Goal: Information Seeking & Learning: Learn about a topic

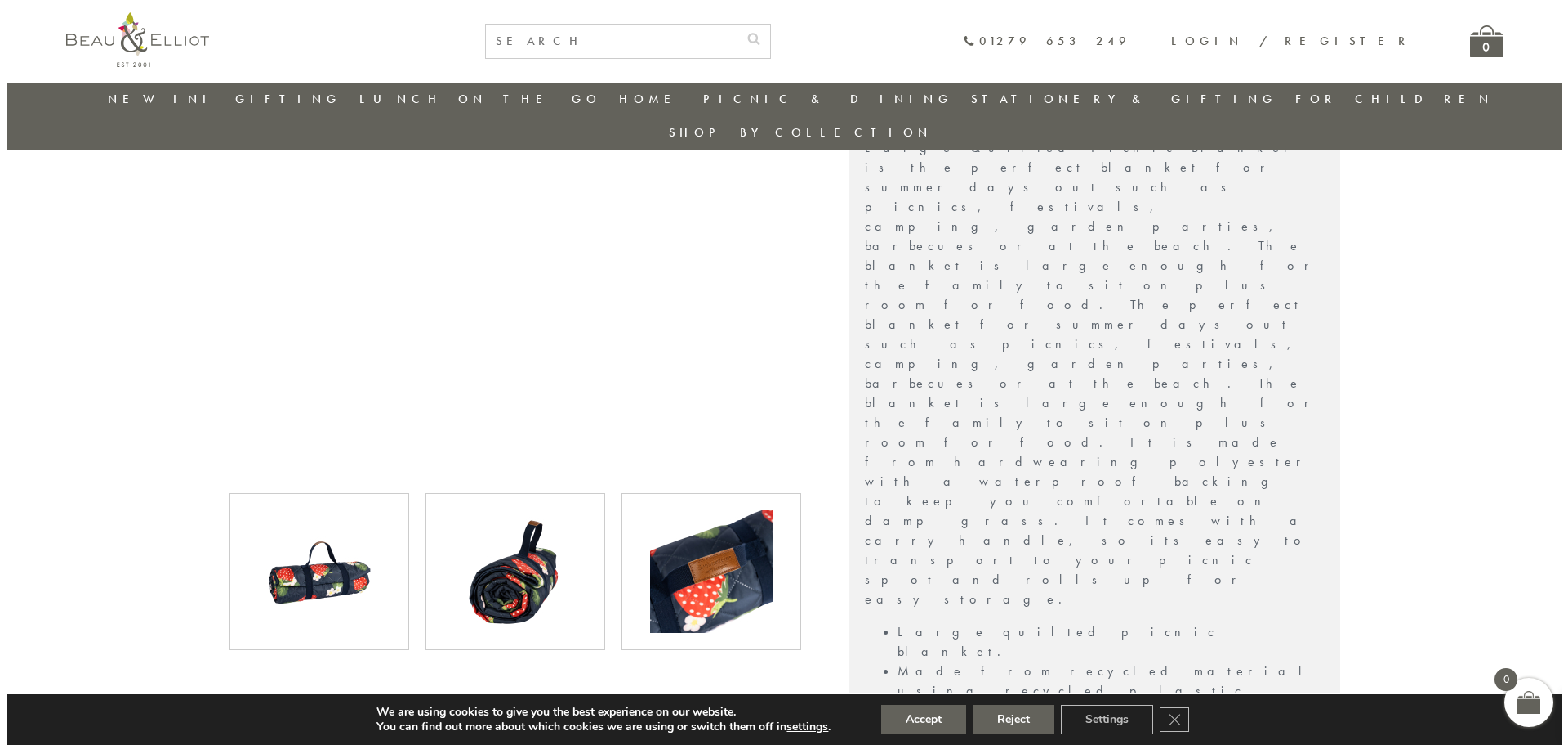
scroll to position [374, 0]
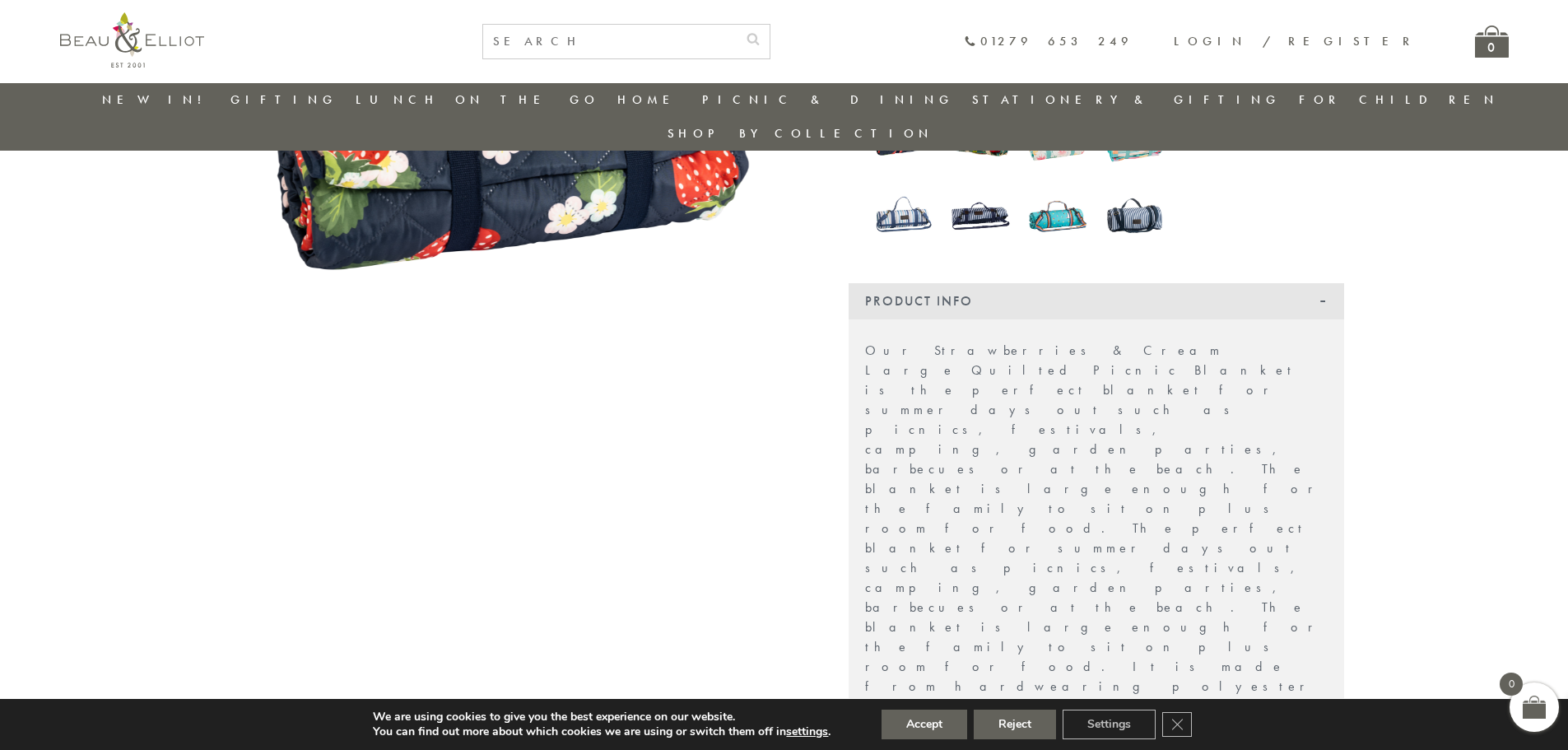
click at [525, 154] on img at bounding box center [513, 119] width 576 height 576
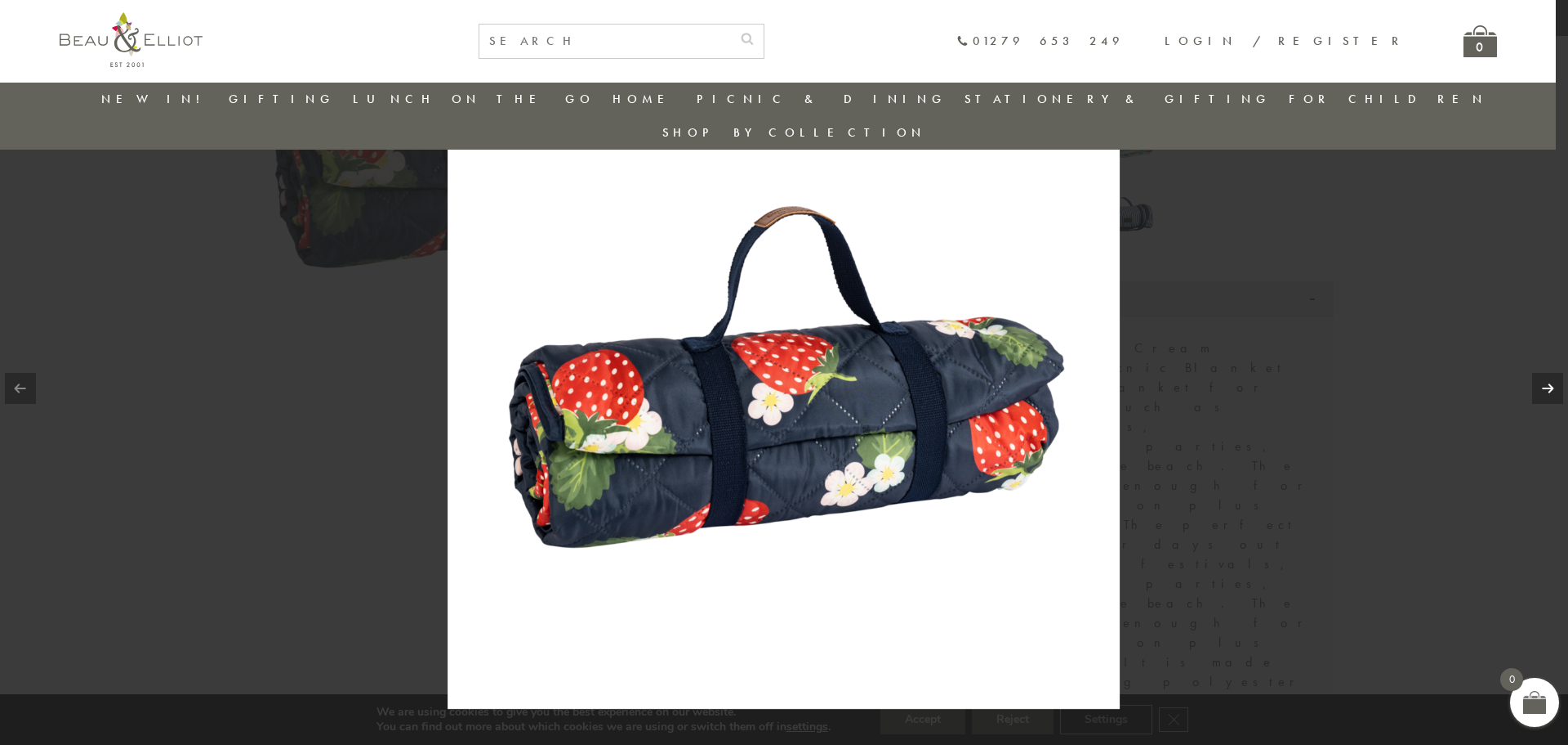
click at [1541, 383] on link at bounding box center [1548, 388] width 31 height 31
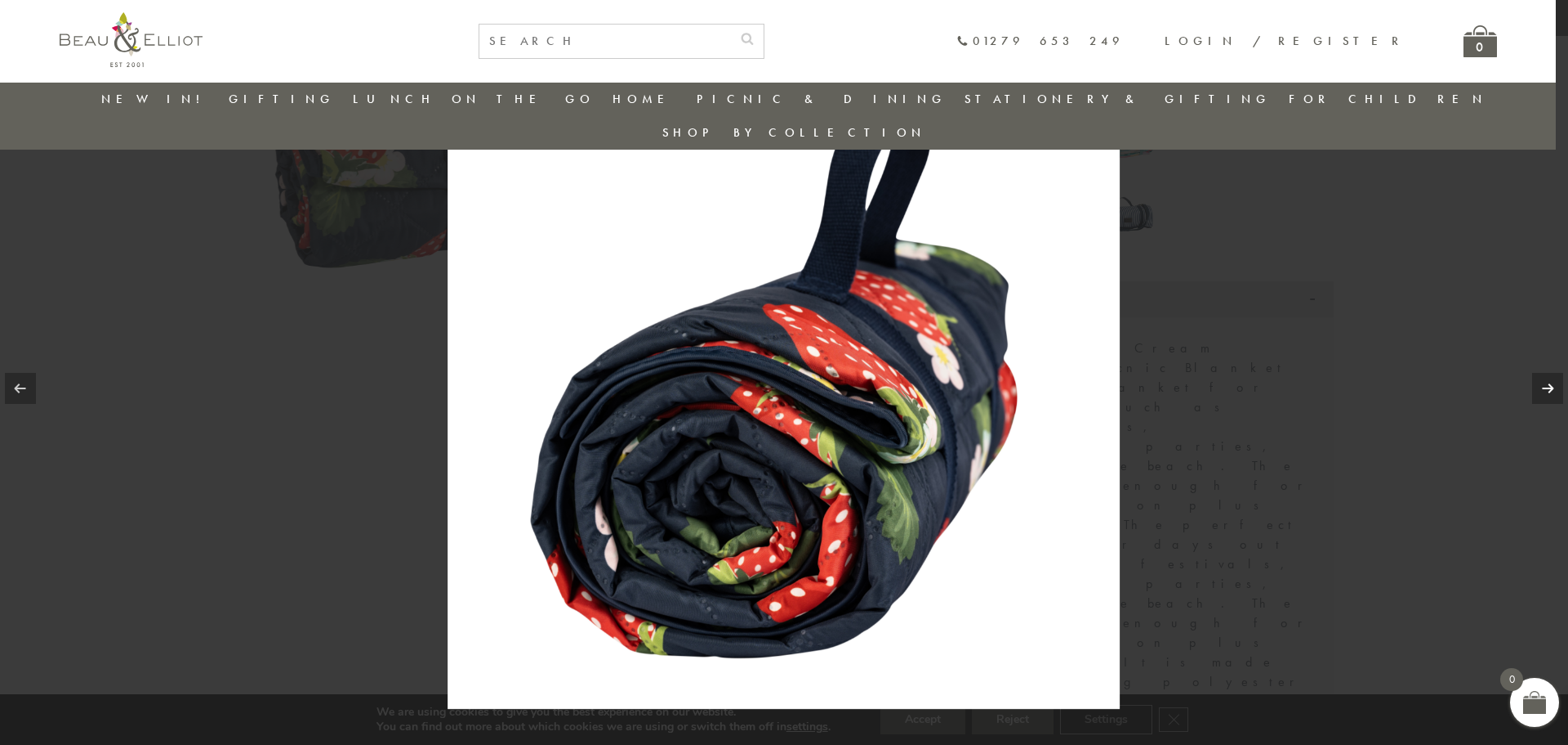
click at [1555, 386] on link at bounding box center [1548, 388] width 31 height 31
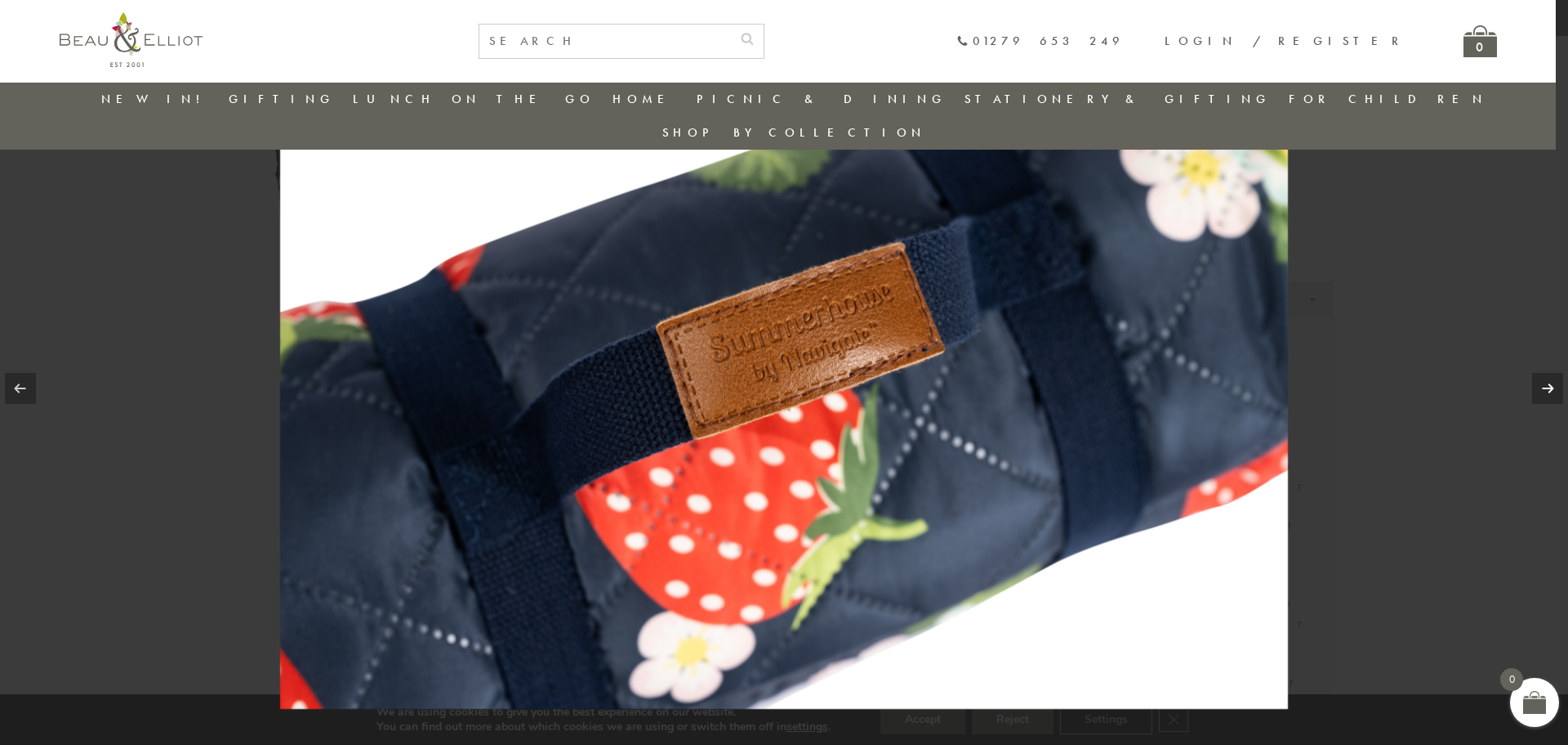
click at [1549, 391] on link at bounding box center [1548, 388] width 31 height 31
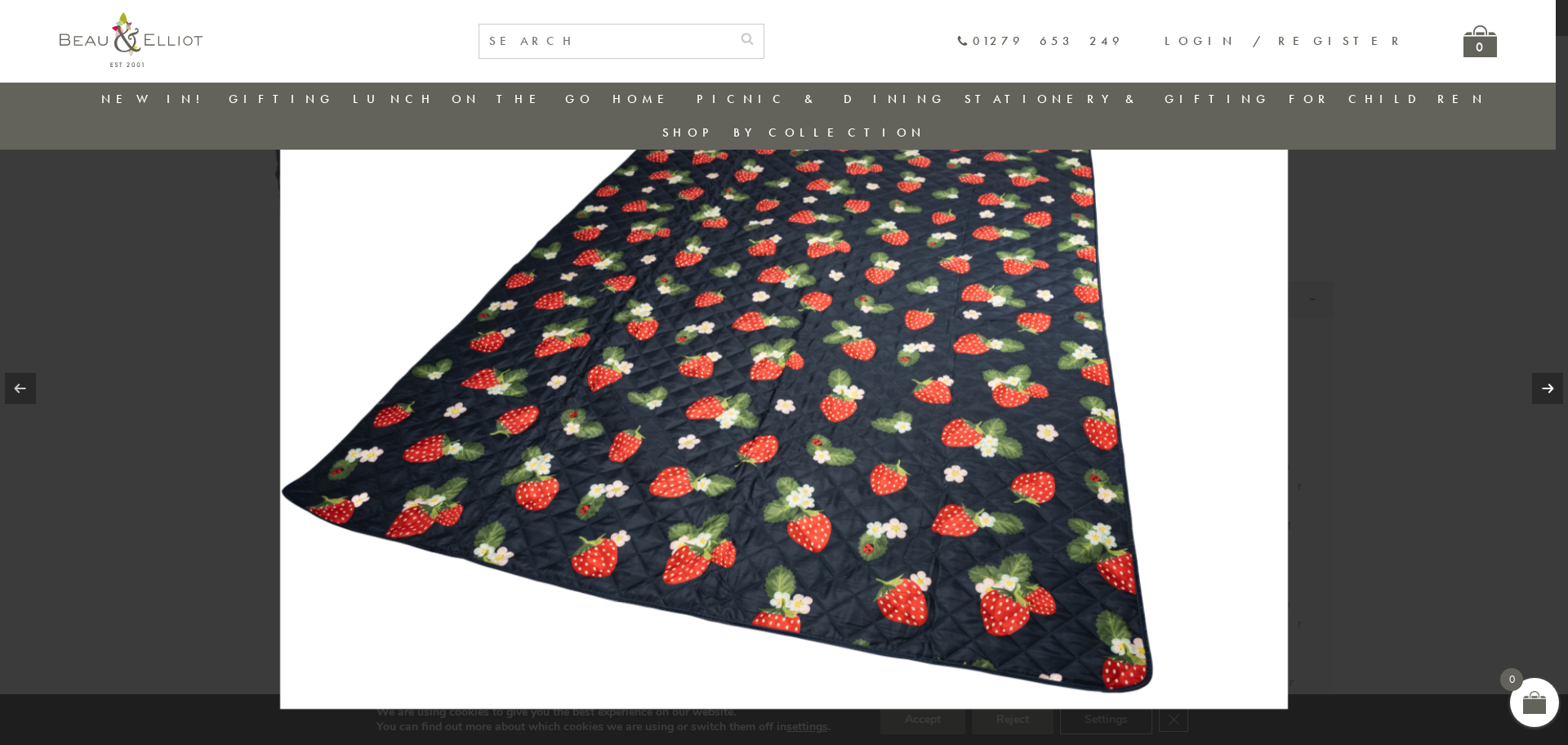
click at [1553, 390] on link at bounding box center [1548, 388] width 31 height 31
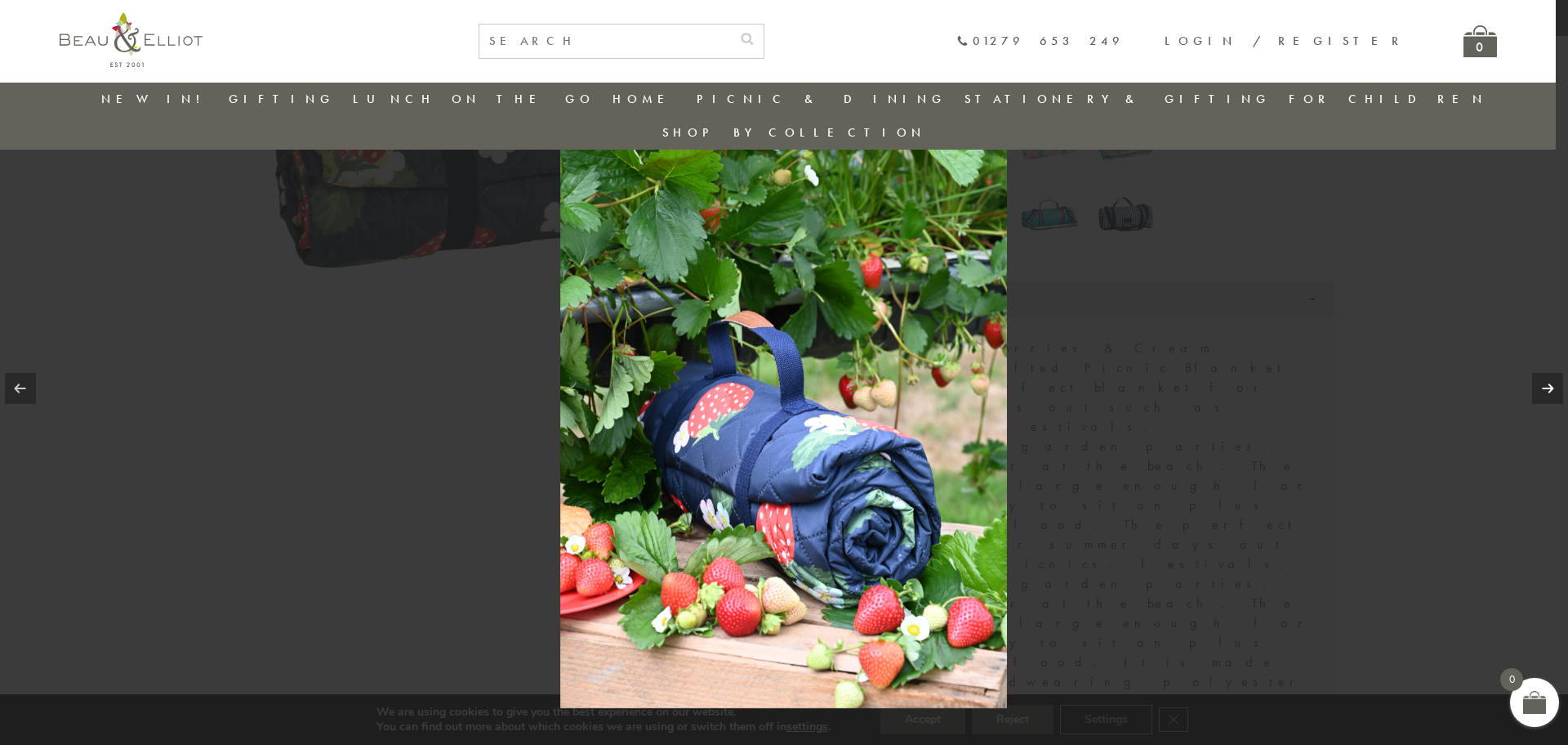
click at [1551, 389] on link at bounding box center [1548, 388] width 31 height 31
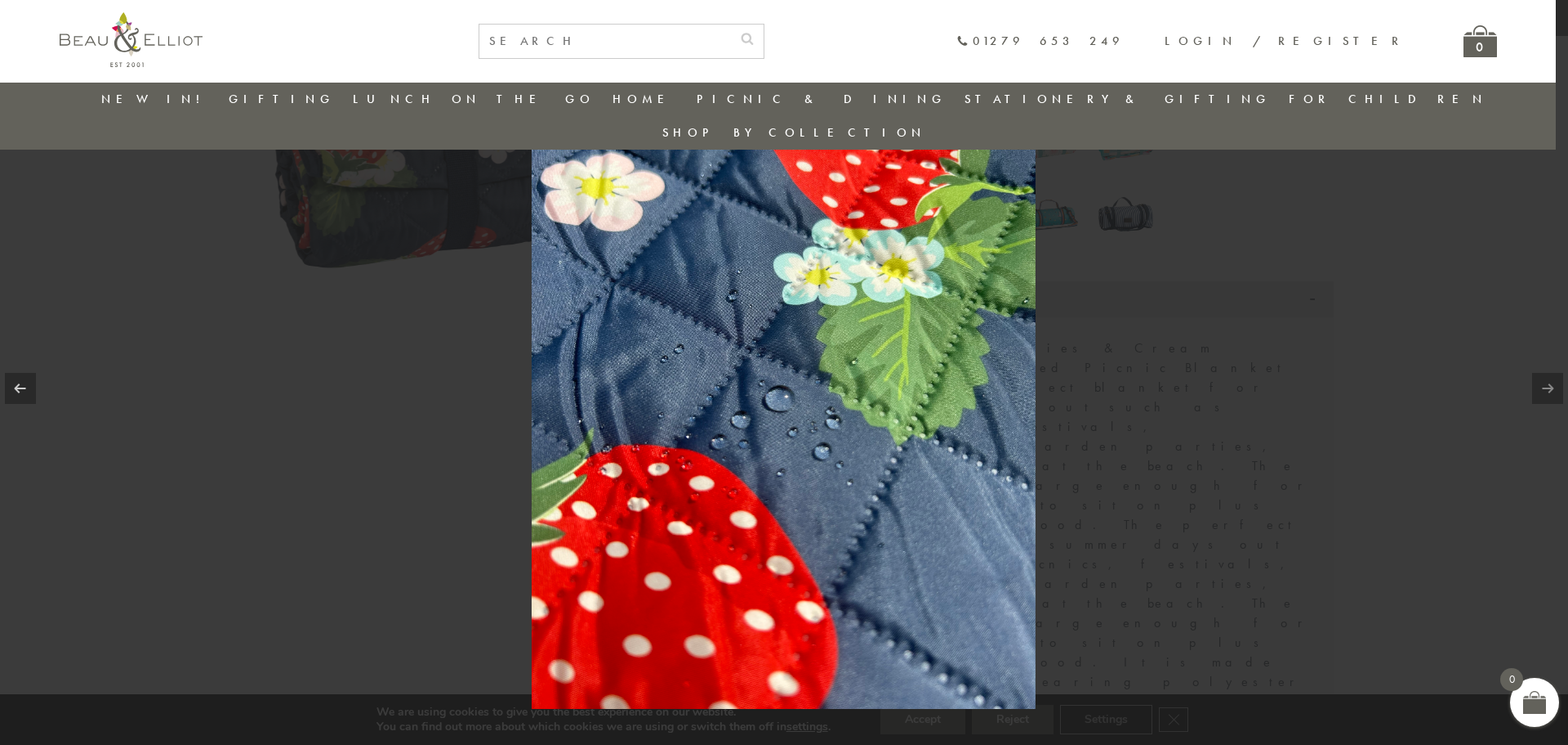
click at [1551, 389] on link at bounding box center [1548, 388] width 31 height 31
click at [1204, 300] on div at bounding box center [784, 372] width 1568 height 745
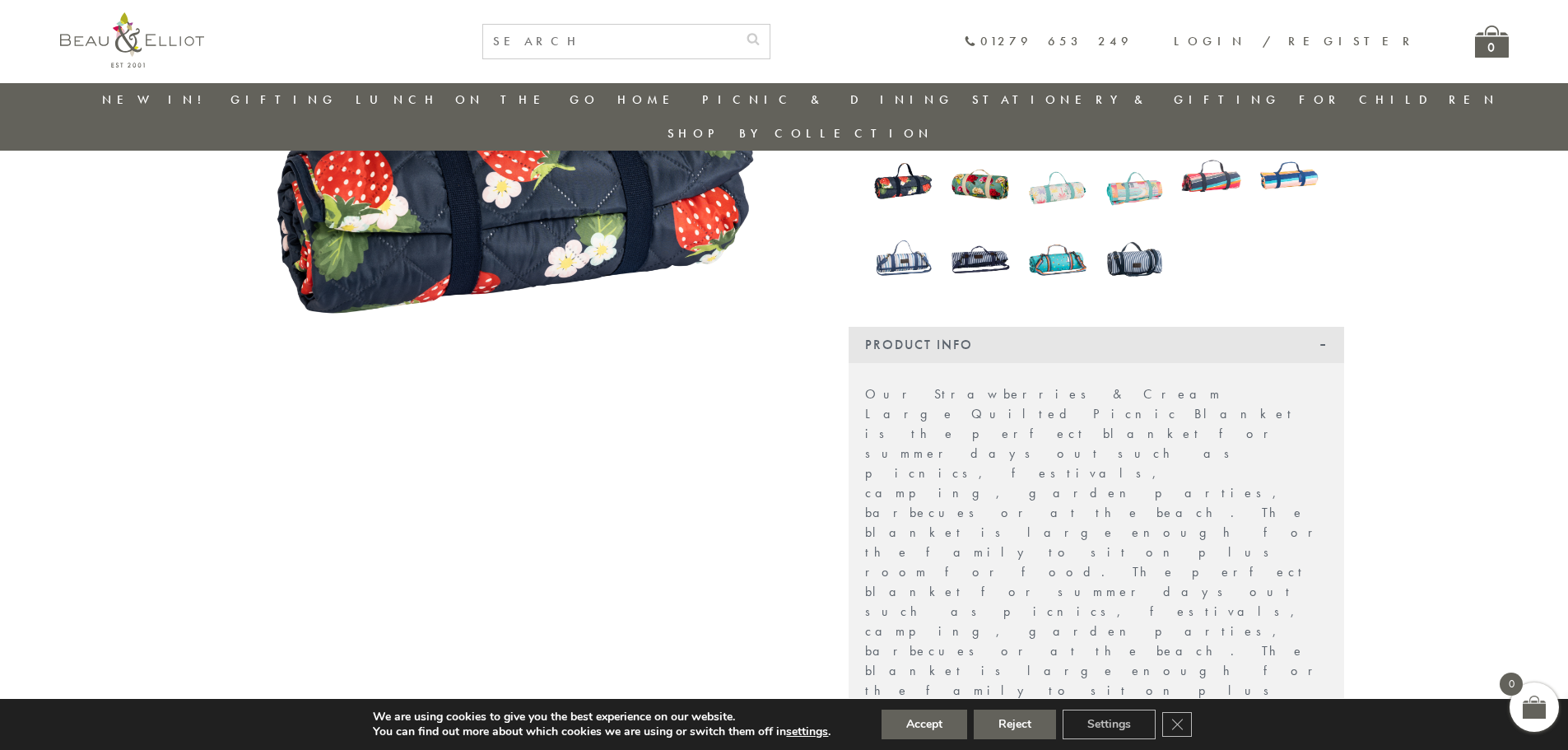
scroll to position [504, 0]
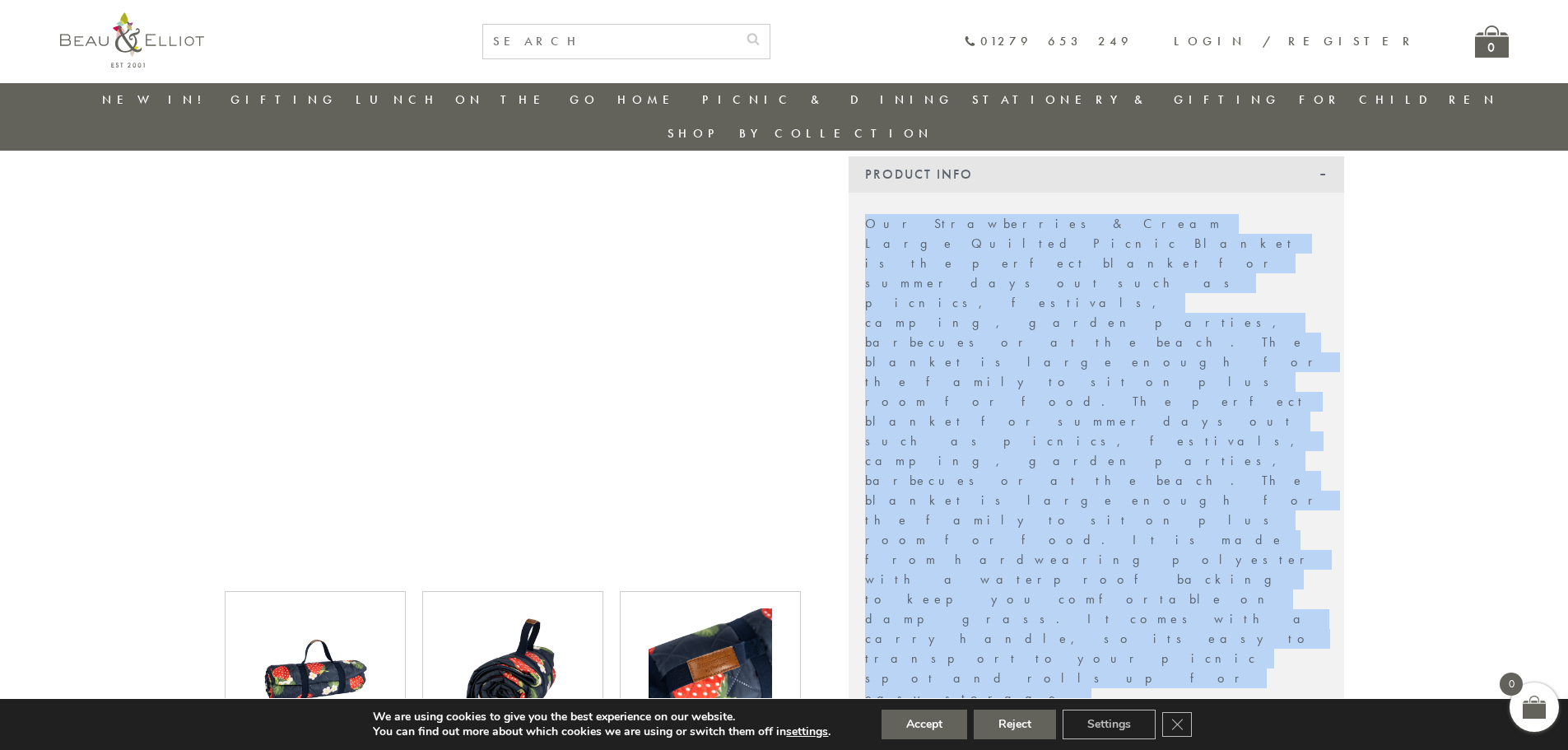
drag, startPoint x: 1104, startPoint y: 524, endPoint x: 863, endPoint y: 186, distance: 415.1
click at [863, 192] on div "Our Strawberries & Cream Large Quilted Picnic Blanket is the perfect blanket fo…" at bounding box center [1096, 702] width 496 height 1020
copy div "Our Strawberries & Cream Large Quilted Picnic Blanket is the perfect blanket fo…"
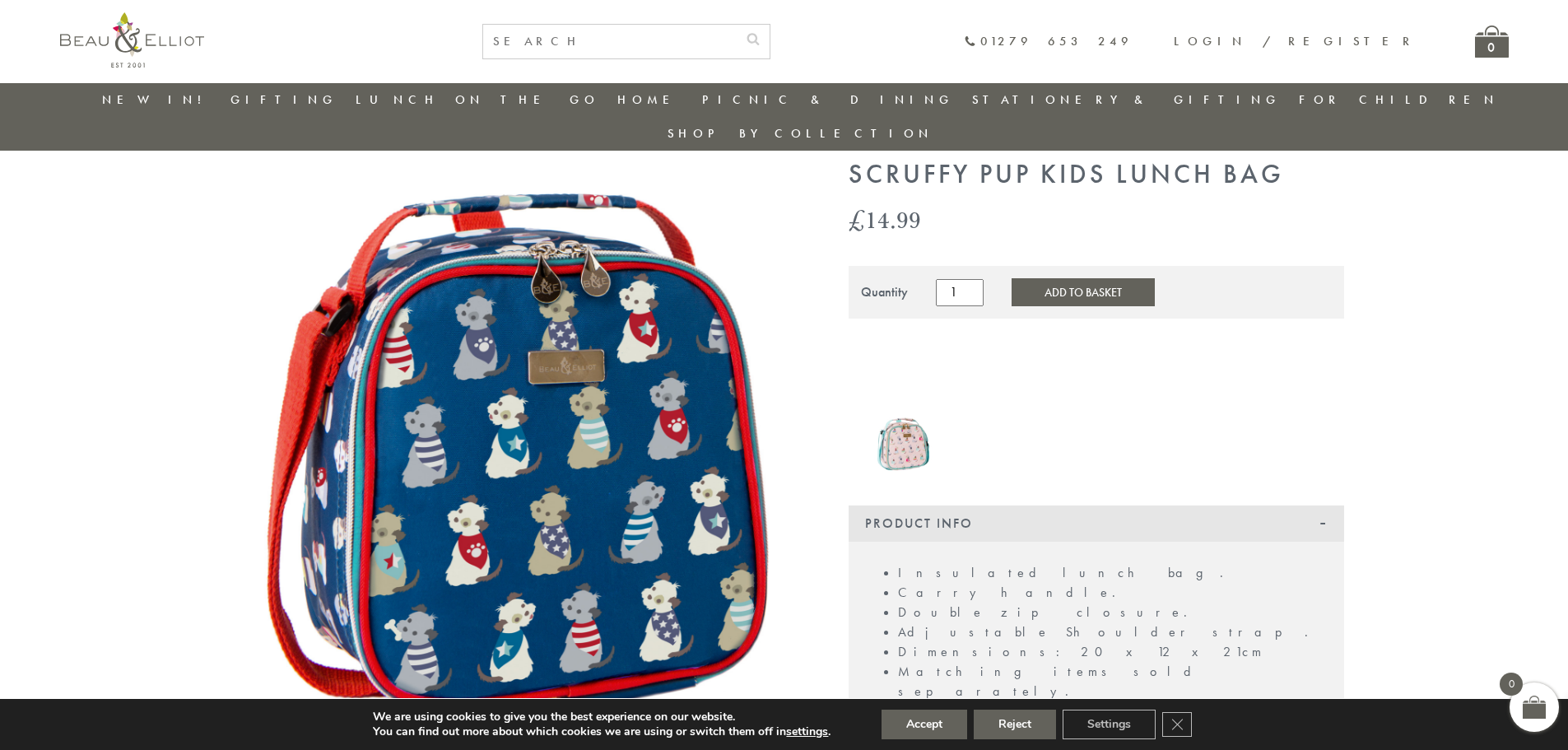
scroll to position [47, 0]
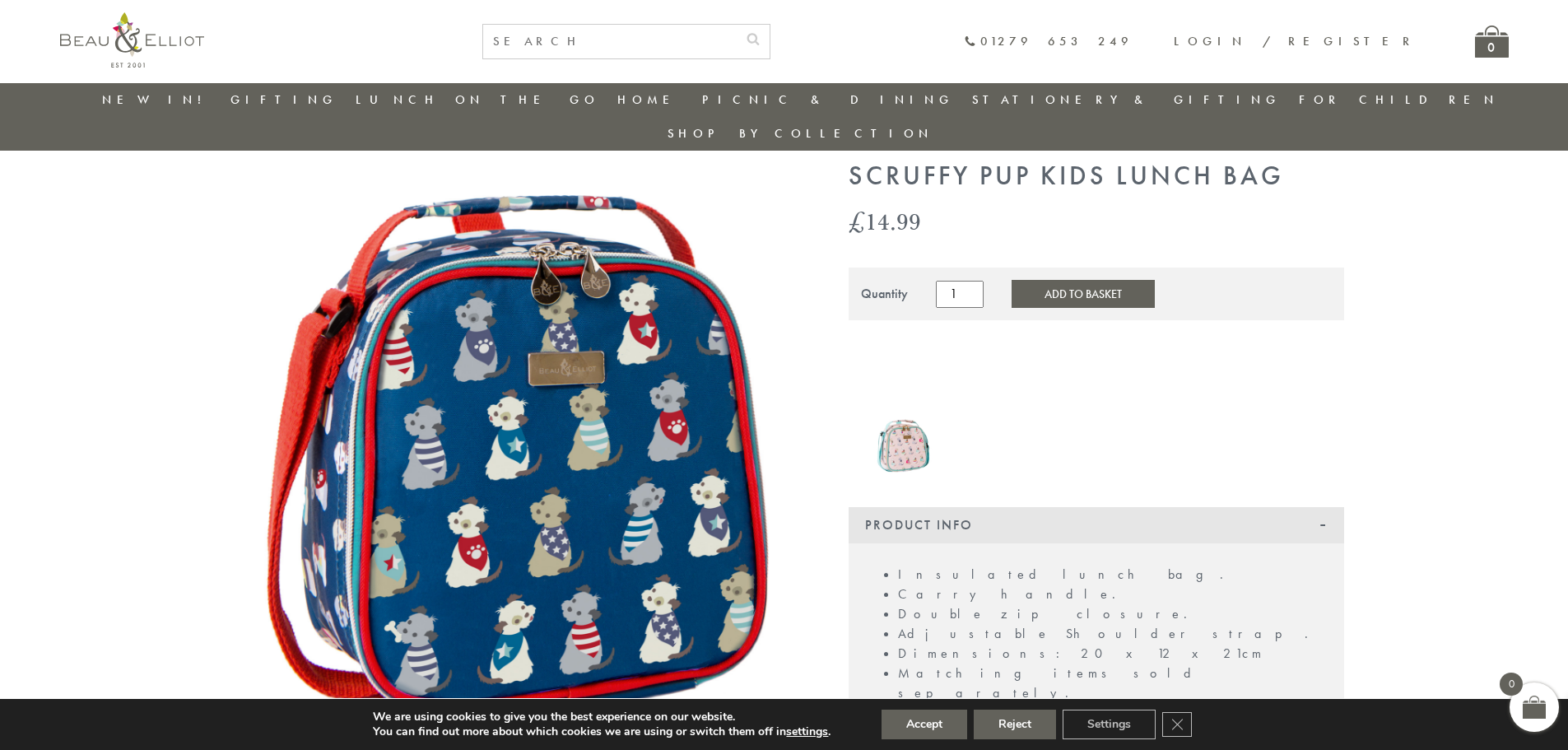
drag, startPoint x: 517, startPoint y: 374, endPoint x: 513, endPoint y: 523, distance: 149.1
click at [513, 523] on img at bounding box center [513, 449] width 576 height 576
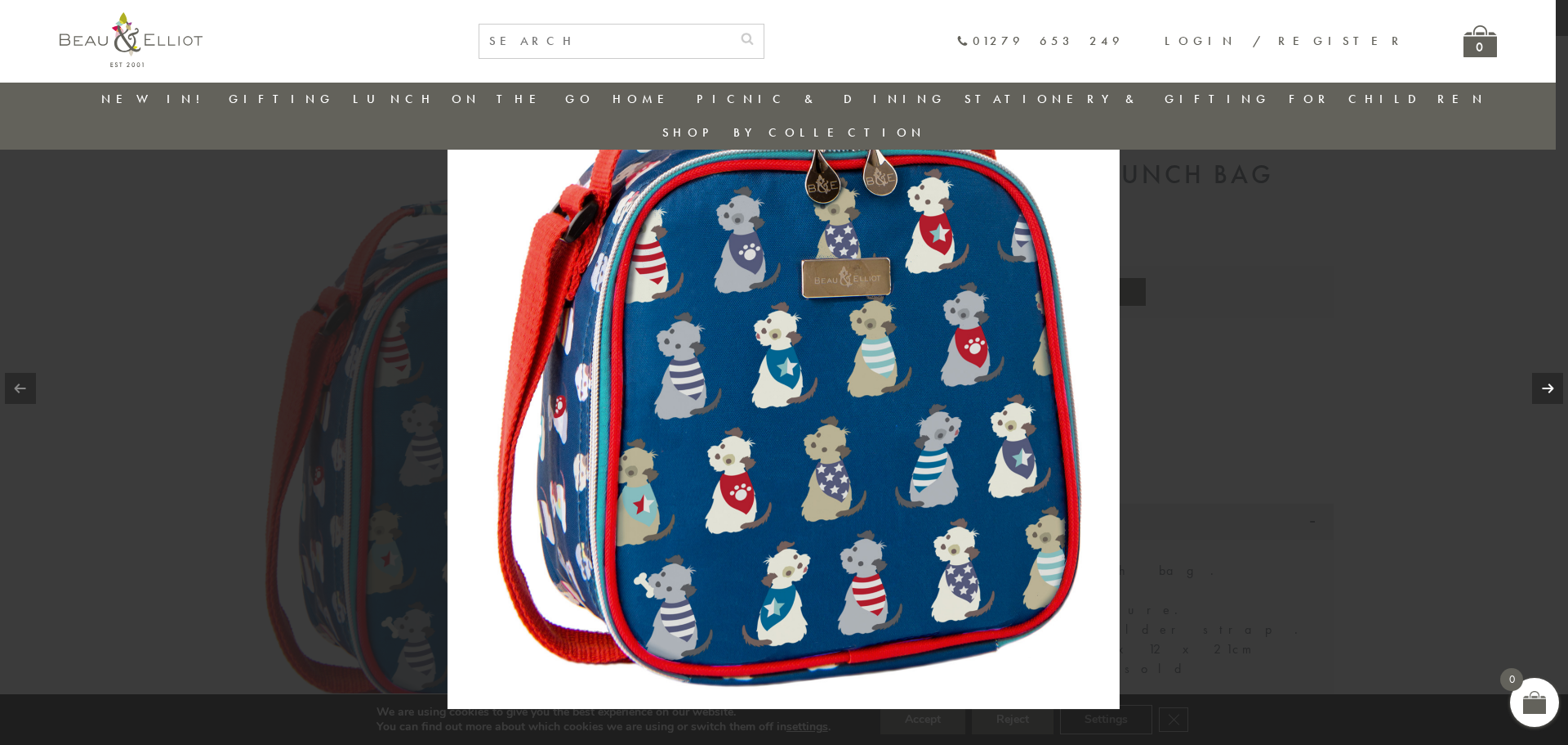
click at [1543, 384] on link at bounding box center [1548, 388] width 31 height 31
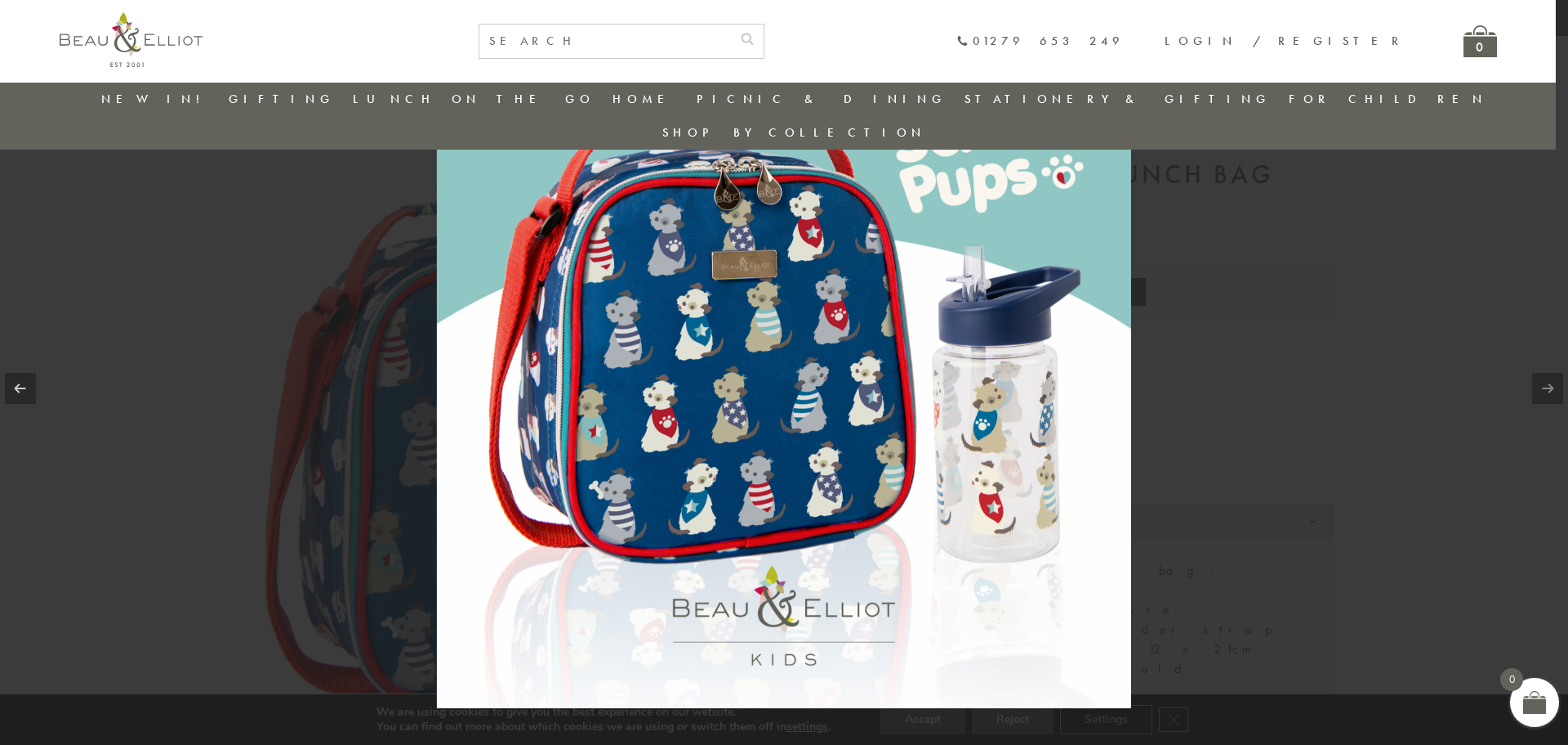
click at [1551, 386] on link at bounding box center [1548, 388] width 31 height 31
click at [1547, 390] on link at bounding box center [1548, 388] width 31 height 31
click at [1382, 415] on div at bounding box center [784, 372] width 1568 height 745
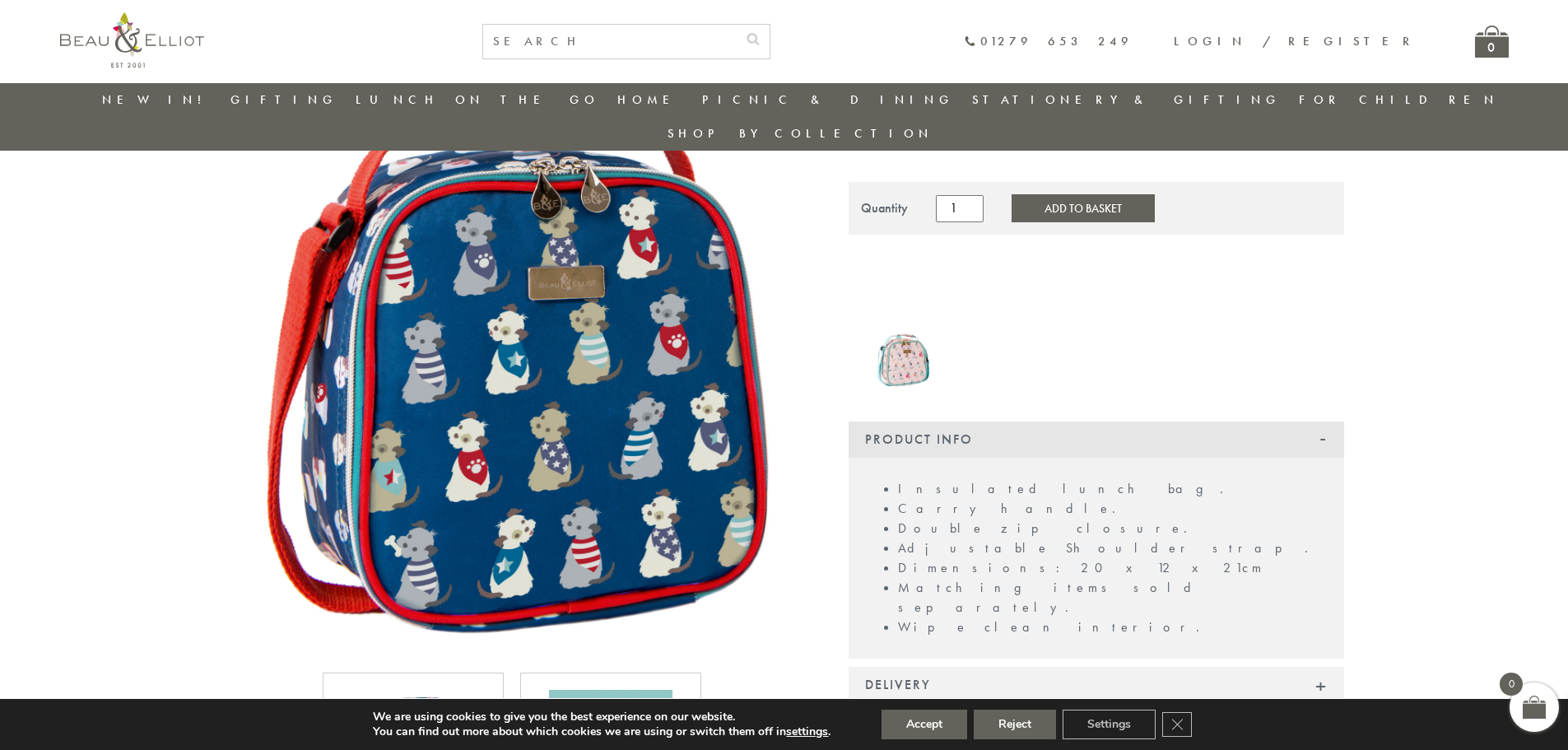
scroll to position [130, 0]
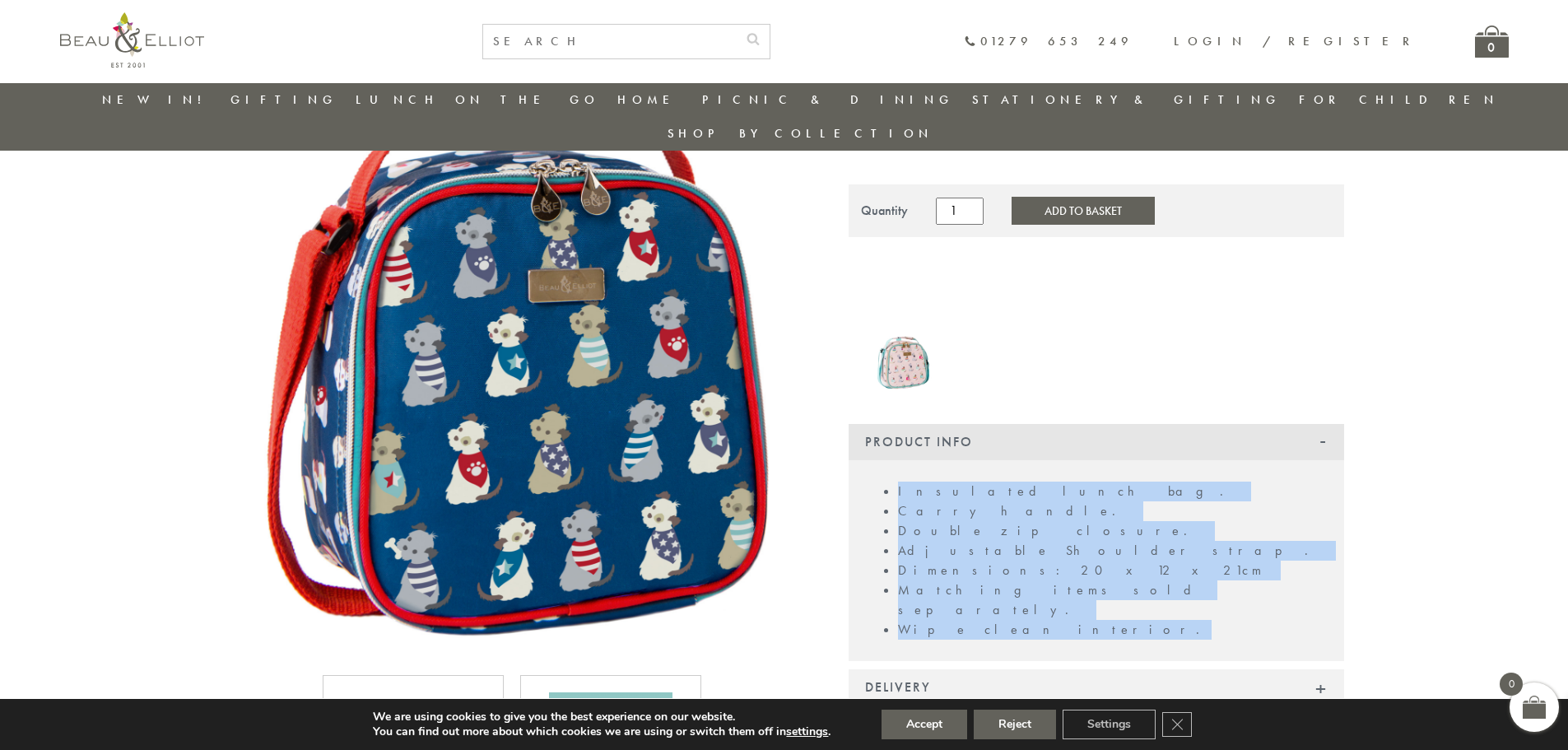
drag, startPoint x: 1000, startPoint y: 570, endPoint x: 896, endPoint y: 457, distance: 153.6
click at [896, 481] on ul "Insulated lunch bag. Carry handle. Double zip closure. Adjustable Shoulder stra…" at bounding box center [1096, 560] width 462 height 158
copy ul "Insulated lunch bag. Carry handle. Double zip closure. Adjustable Shoulder stra…"
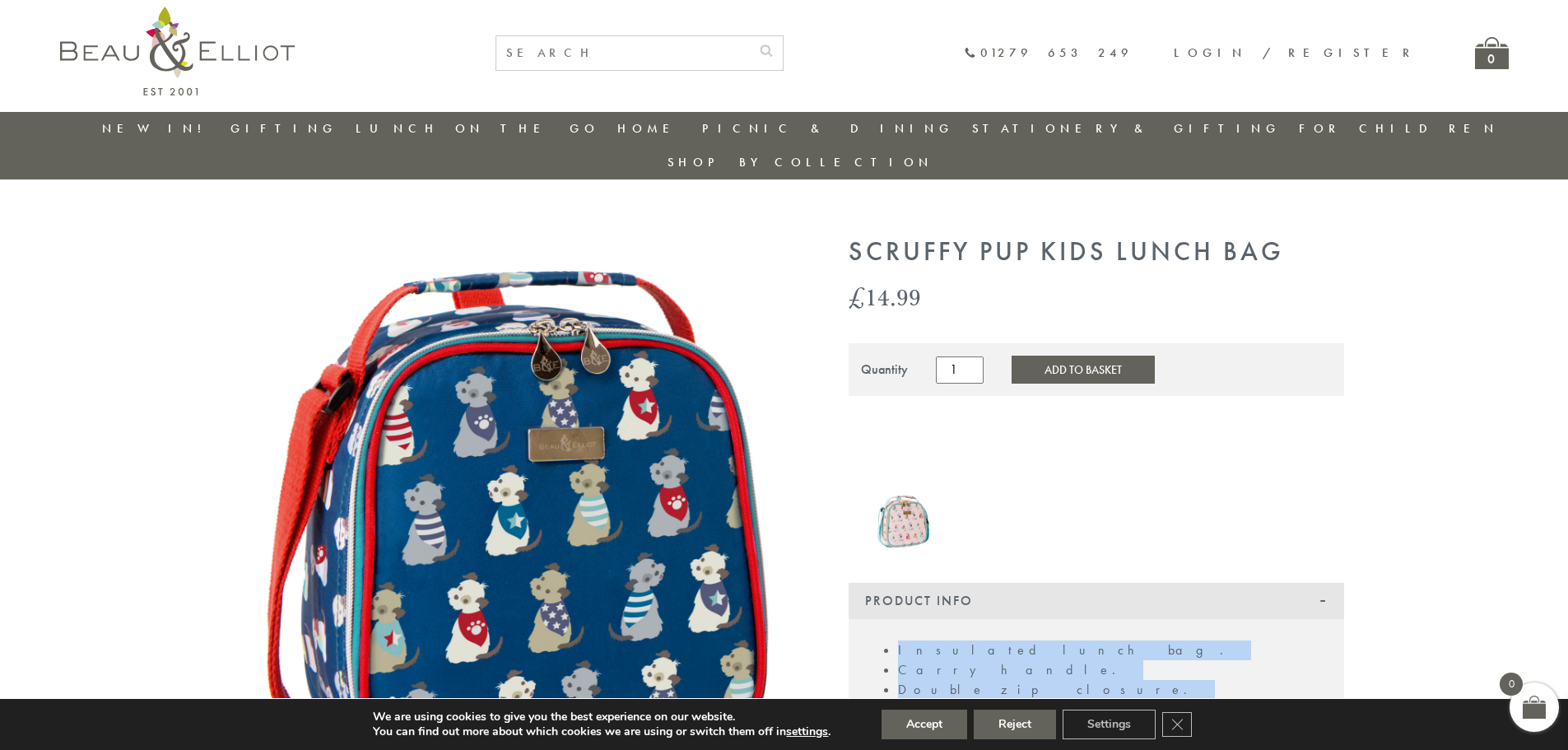
scroll to position [0, 0]
